Goal: Transaction & Acquisition: Purchase product/service

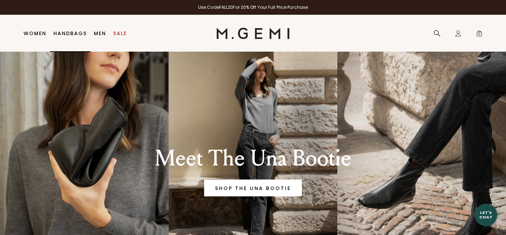
click at [69, 31] on link "Handbags" at bounding box center [69, 34] width 33 height 6
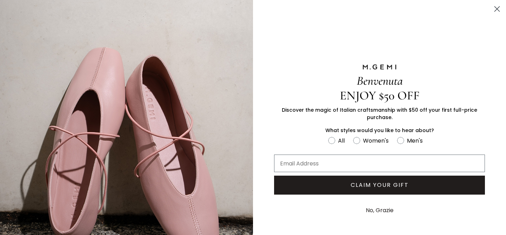
click at [495, 8] on icon "Close dialog" at bounding box center [497, 9] width 5 height 5
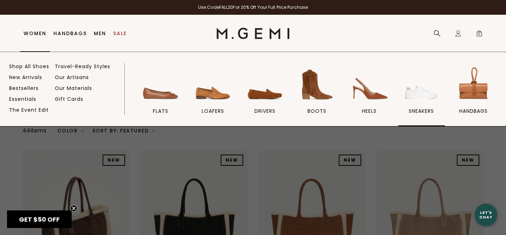
click at [421, 92] on img at bounding box center [421, 84] width 39 height 39
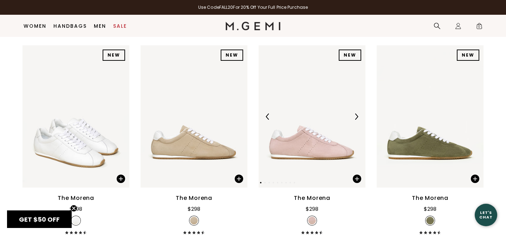
click at [355, 115] on img at bounding box center [356, 116] width 6 height 6
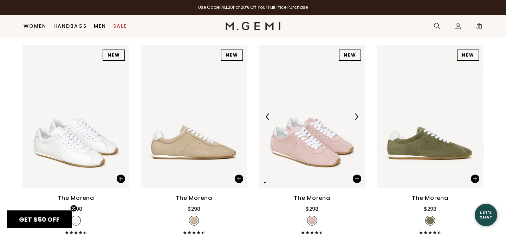
click at [355, 115] on img at bounding box center [356, 116] width 6 height 6
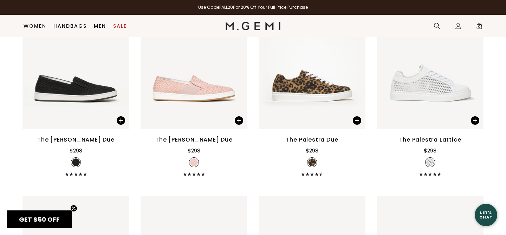
scroll to position [567, 0]
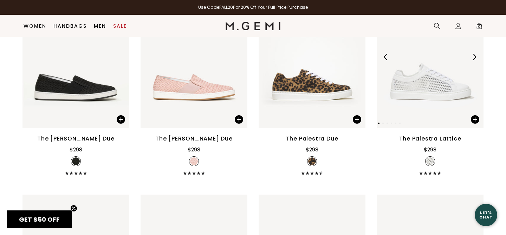
click at [422, 97] on img at bounding box center [430, 57] width 107 height 142
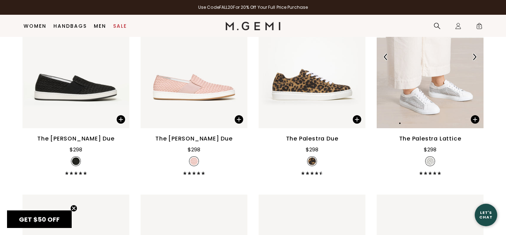
click at [422, 97] on img at bounding box center [430, 57] width 107 height 142
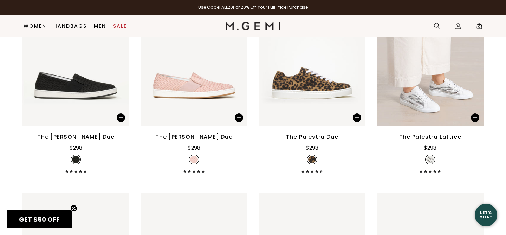
scroll to position [560, 0]
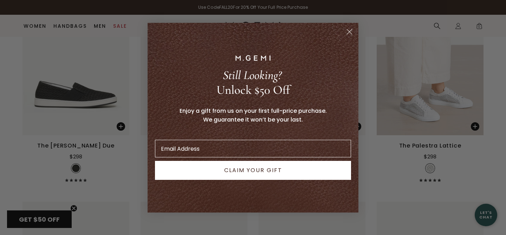
click at [350, 31] on icon "Close dialog" at bounding box center [349, 31] width 5 height 5
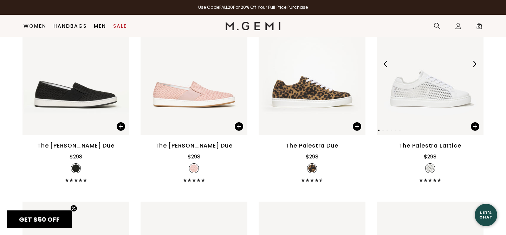
click at [429, 122] on img at bounding box center [430, 64] width 107 height 142
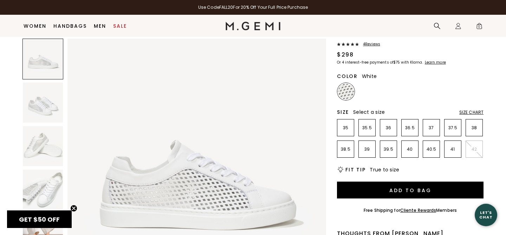
scroll to position [48, 0]
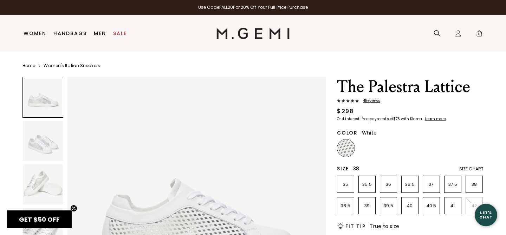
click at [471, 182] on p "38" at bounding box center [474, 185] width 17 height 6
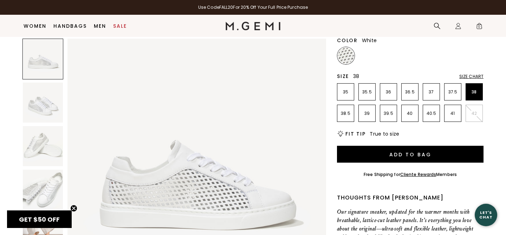
scroll to position [86, 0]
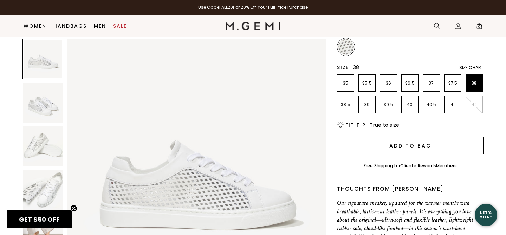
click at [408, 144] on button "Add to Bag" at bounding box center [410, 145] width 146 height 17
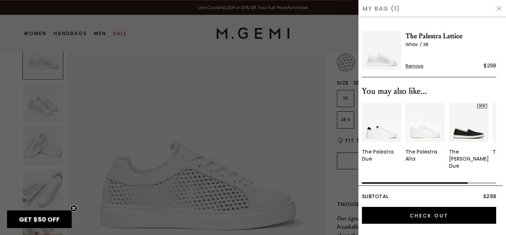
scroll to position [0, 0]
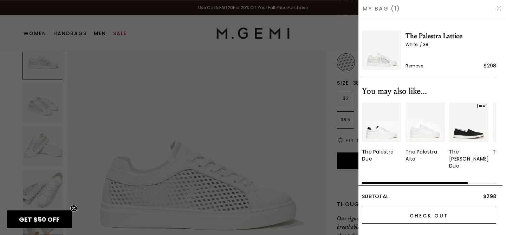
click at [429, 215] on input "Check Out" at bounding box center [429, 215] width 134 height 17
